Goal: Navigation & Orientation: Find specific page/section

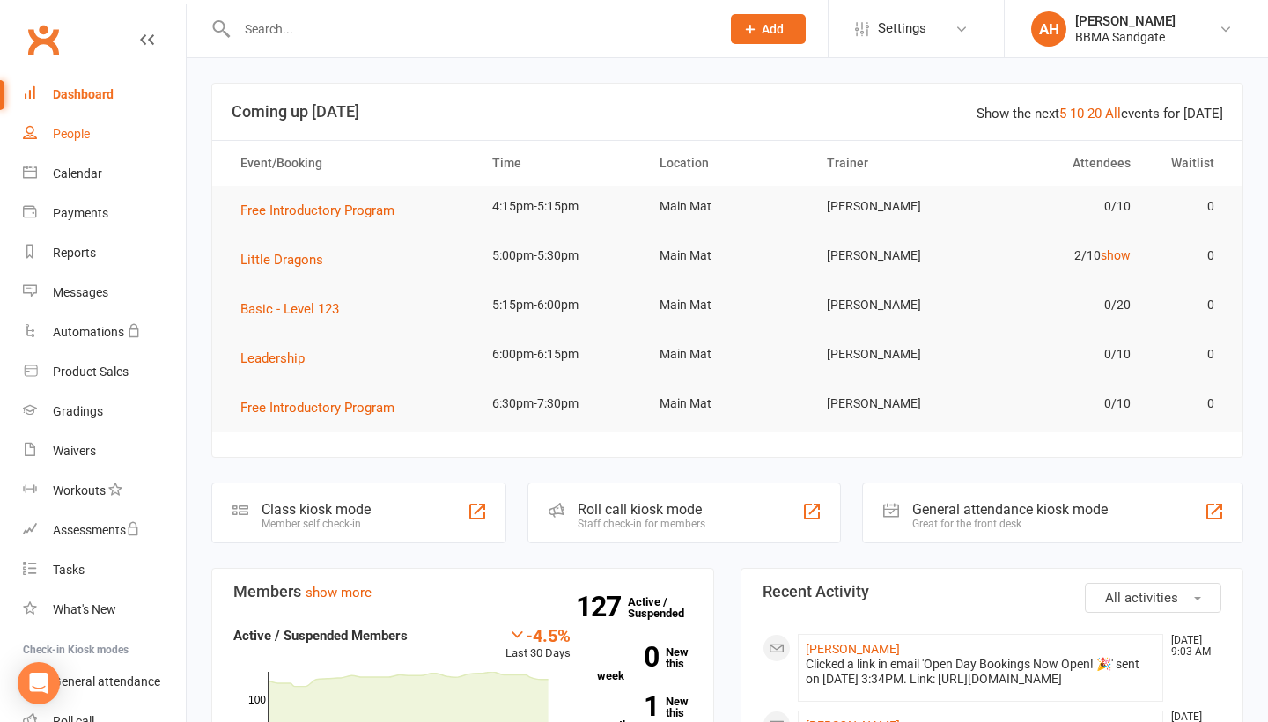
click at [75, 149] on link "People" at bounding box center [104, 135] width 163 height 40
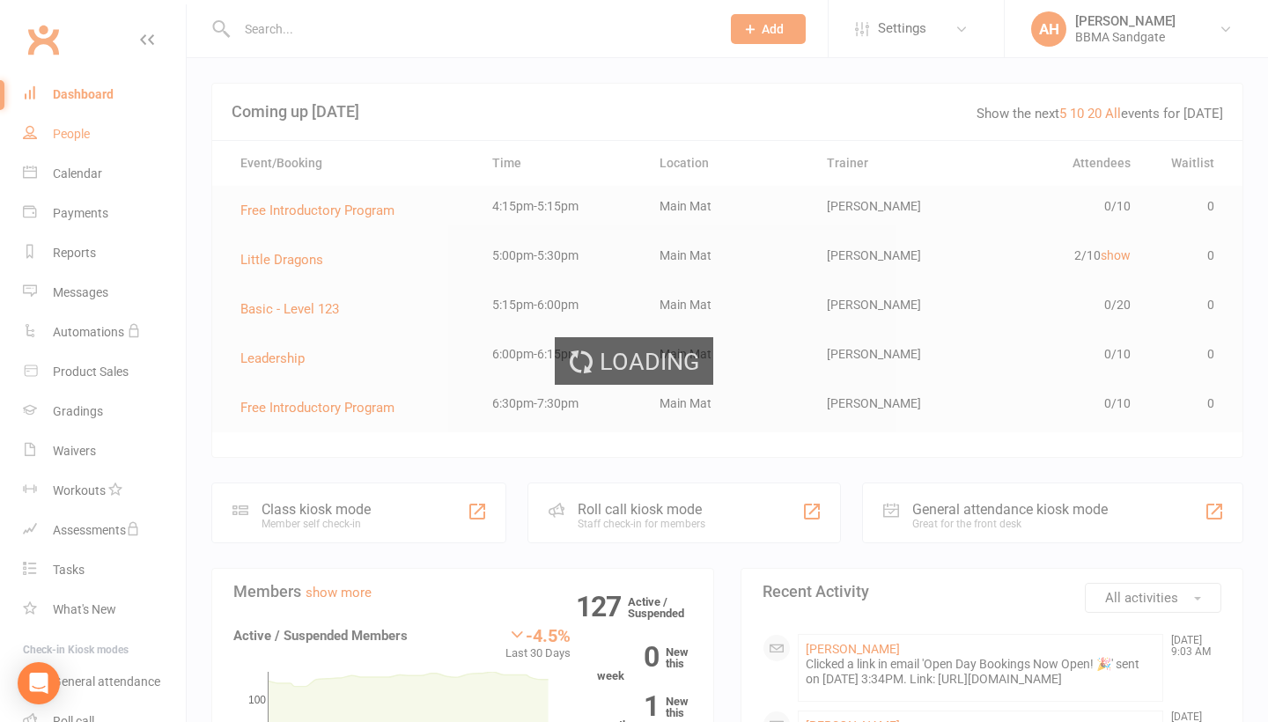
select select "100"
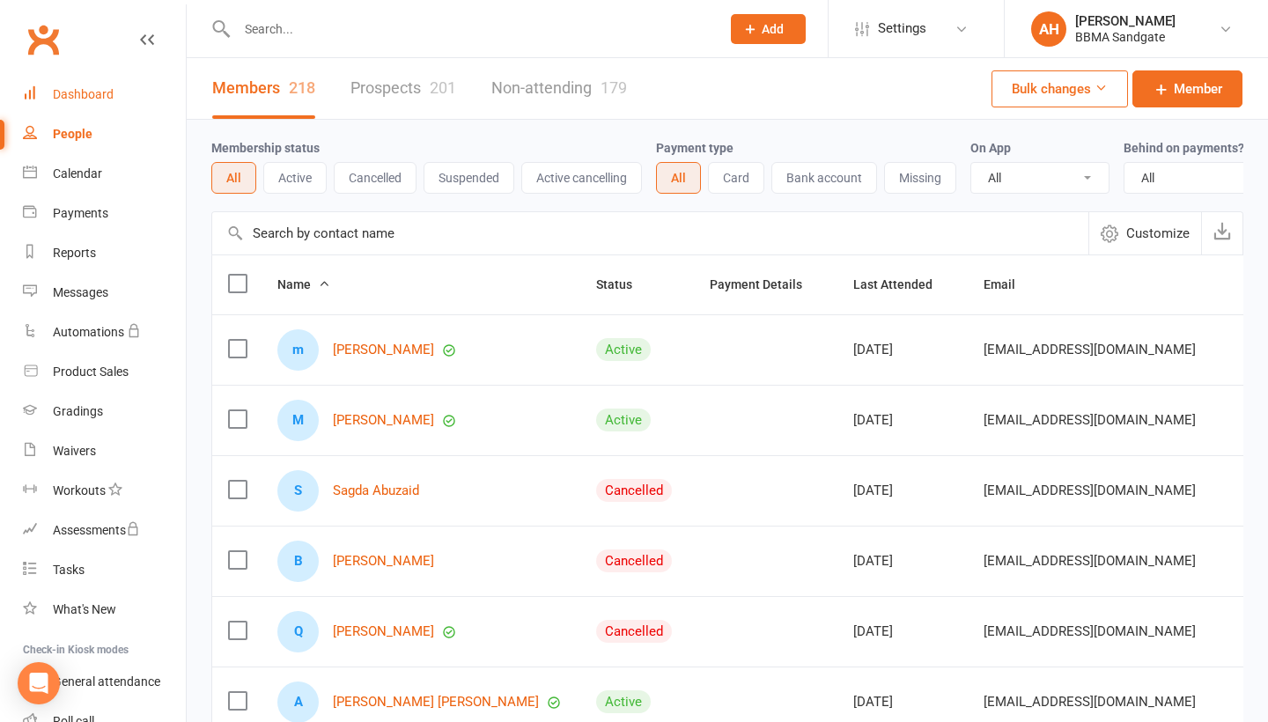
click at [90, 101] on link "Dashboard" at bounding box center [104, 95] width 163 height 40
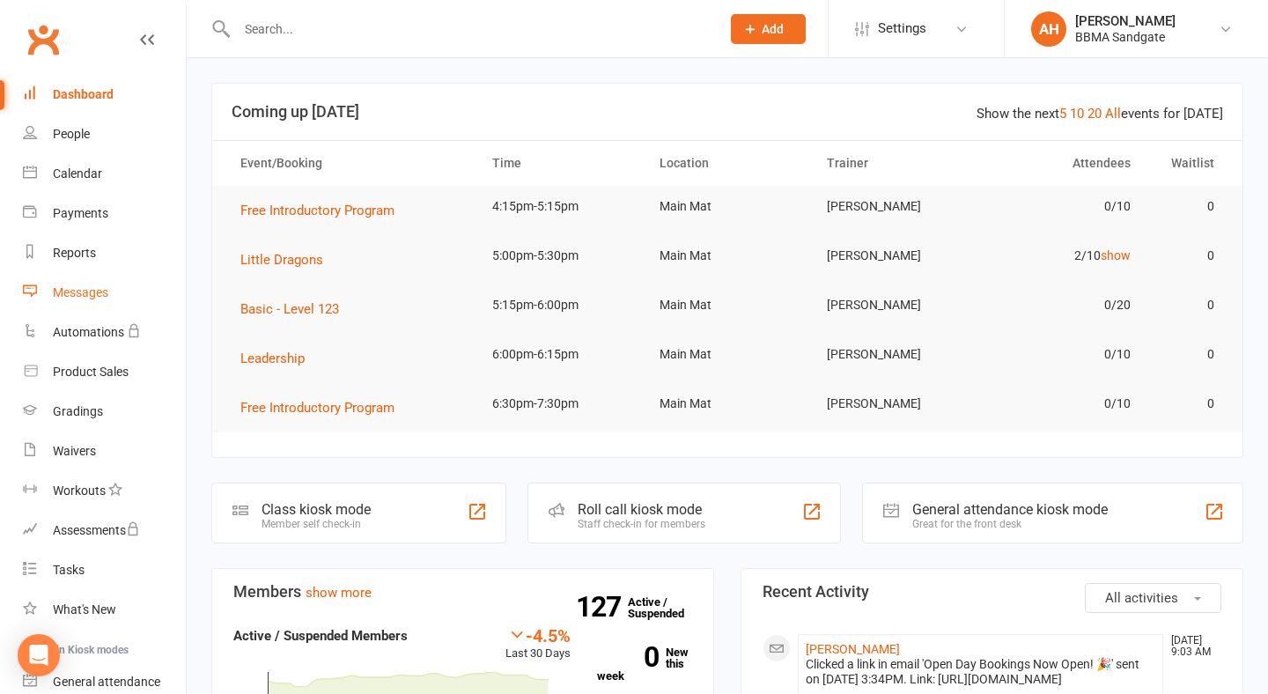
click at [83, 297] on div "Messages" at bounding box center [80, 292] width 55 height 14
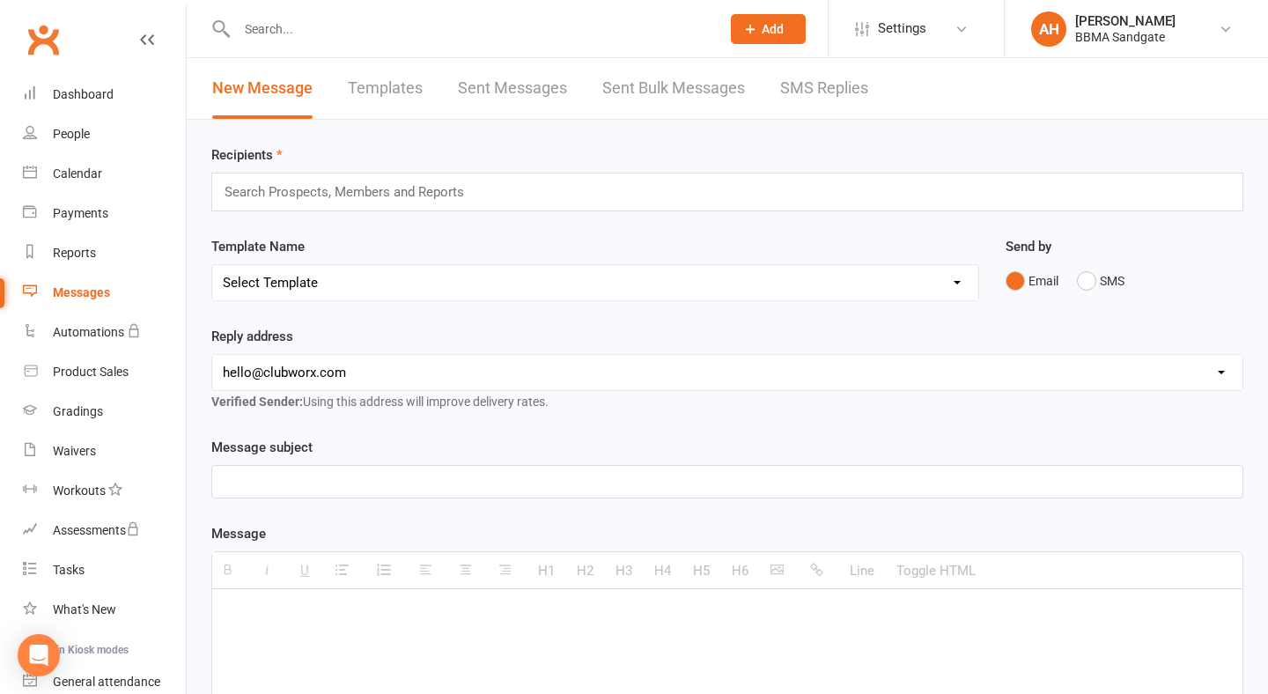
click at [811, 108] on link "SMS Replies" at bounding box center [824, 88] width 88 height 61
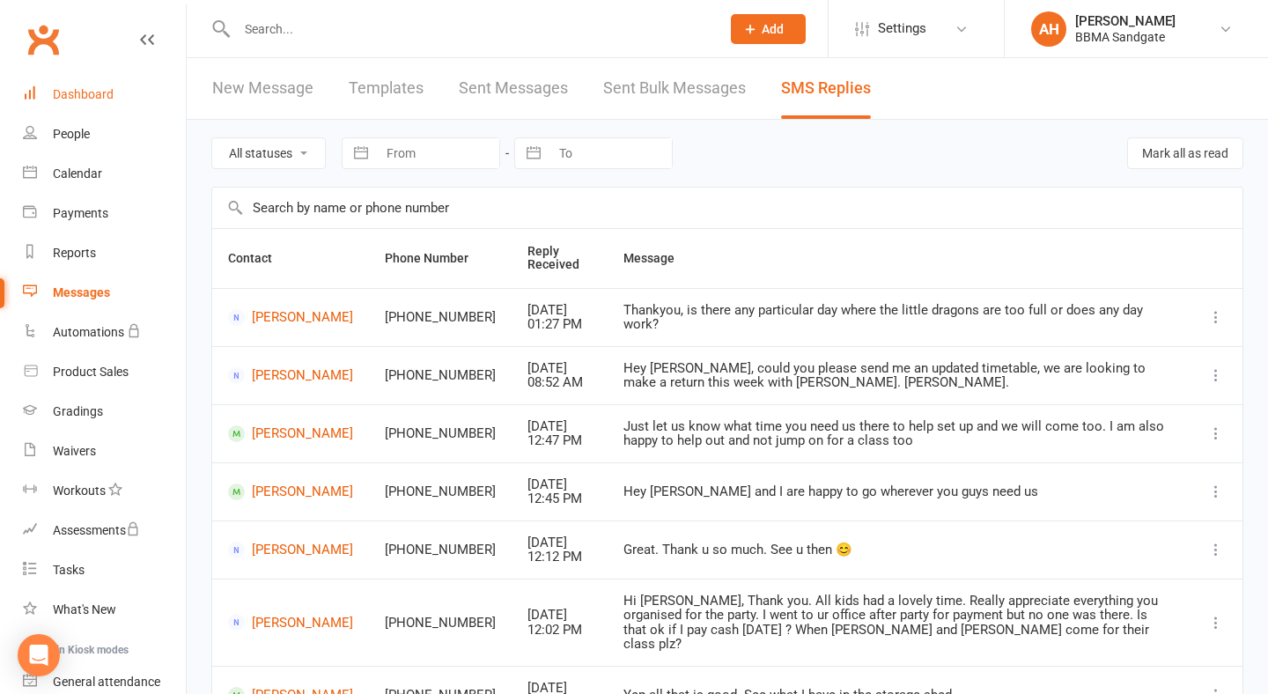
click at [140, 93] on link "Dashboard" at bounding box center [104, 95] width 163 height 40
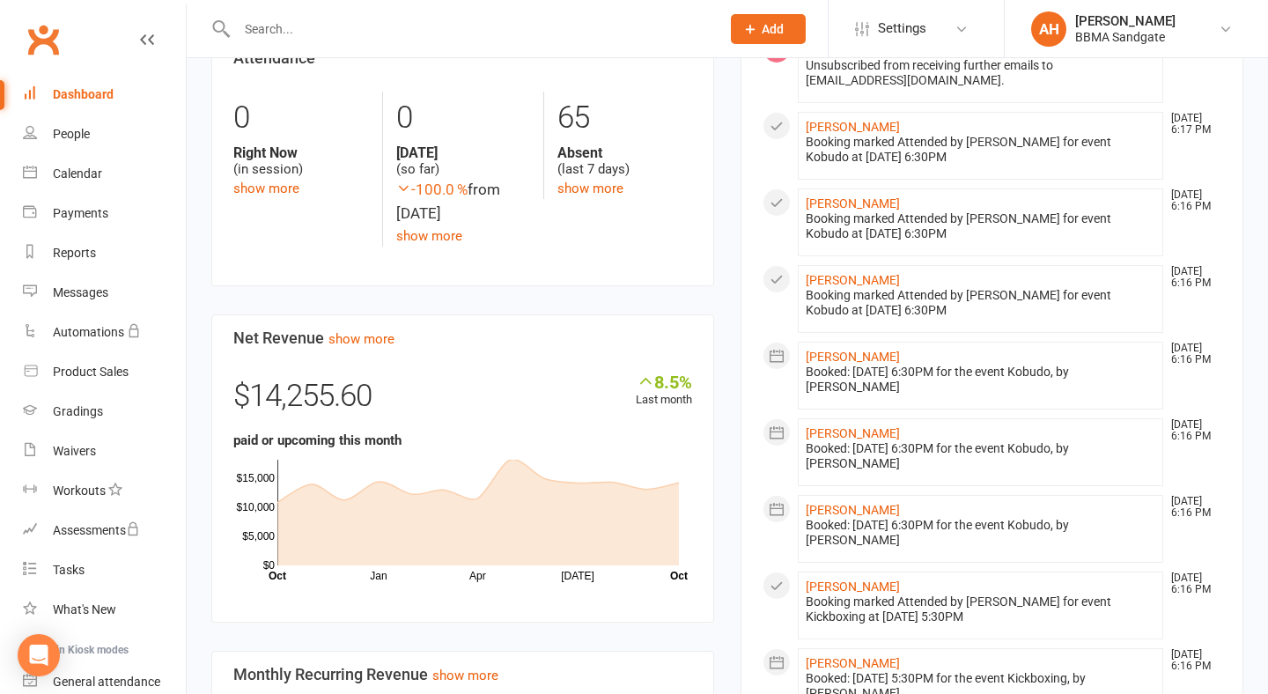
scroll to position [827, 0]
click at [610, 199] on div "65 Absent (last 7 days) show more" at bounding box center [624, 146] width 162 height 107
click at [607, 180] on div "Absent (last 7 days)" at bounding box center [625, 162] width 135 height 33
click at [608, 181] on div "65 Absent (last 7 days) show more" at bounding box center [624, 146] width 162 height 107
click at [608, 189] on link "show more" at bounding box center [591, 190] width 66 height 16
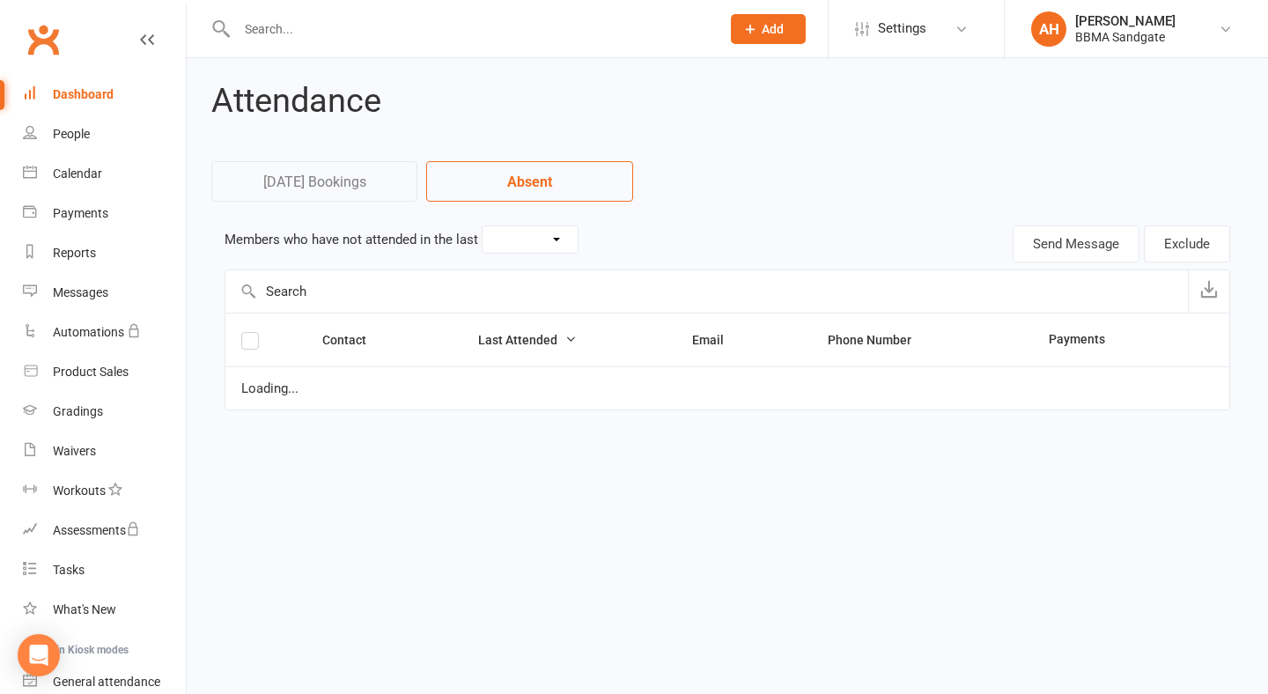
select select "7"
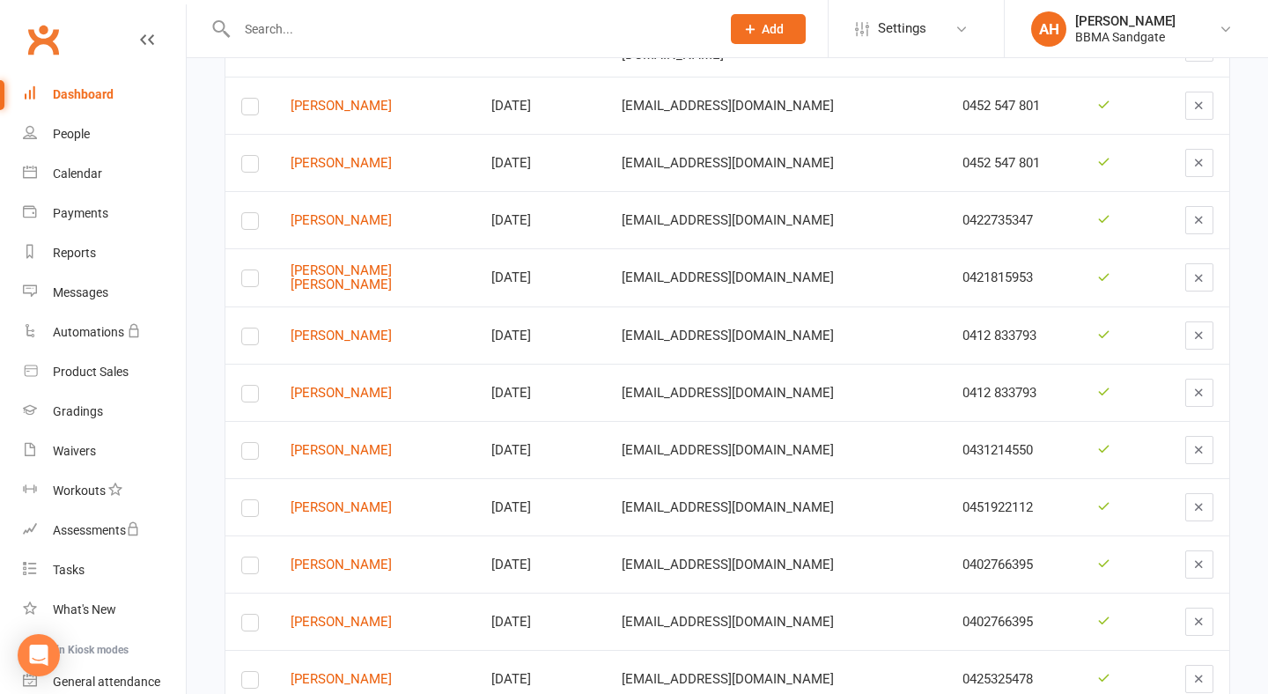
scroll to position [1275, 0]
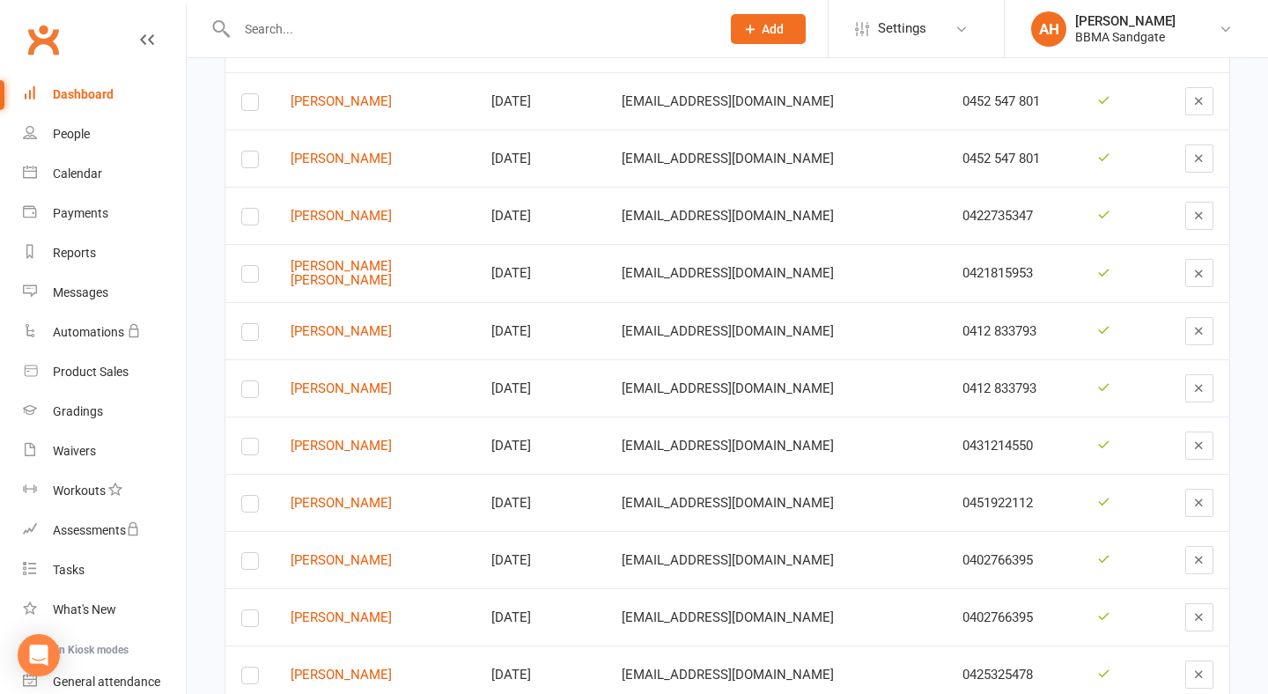
click at [95, 94] on div "Dashboard" at bounding box center [83, 94] width 61 height 14
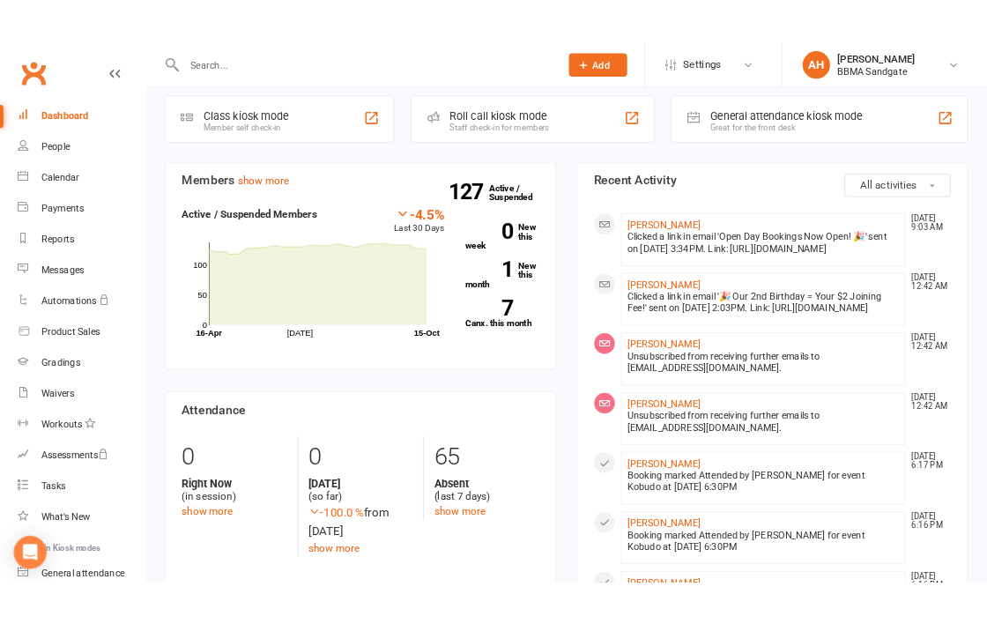
scroll to position [413, 0]
